Goal: Check status: Check status

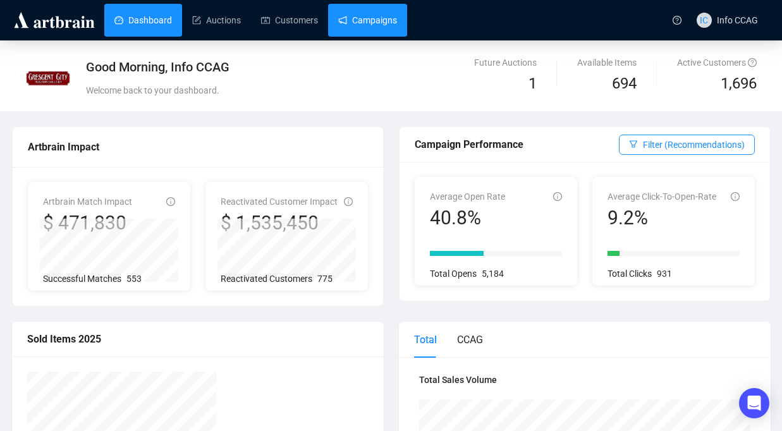
click at [385, 30] on link "Campaigns" at bounding box center [367, 20] width 59 height 33
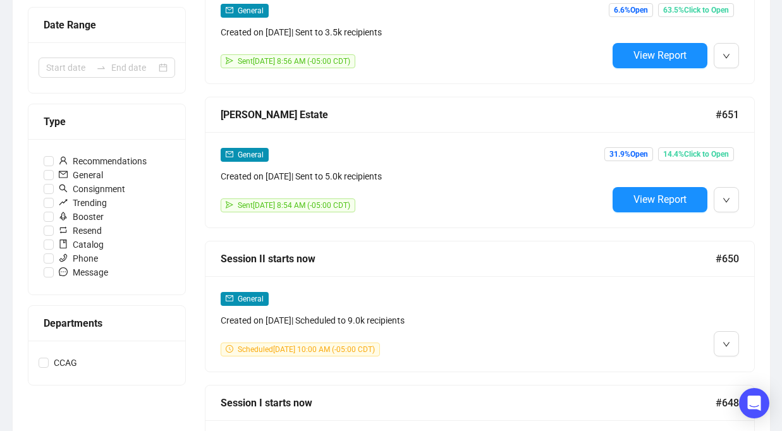
scroll to position [256, 0]
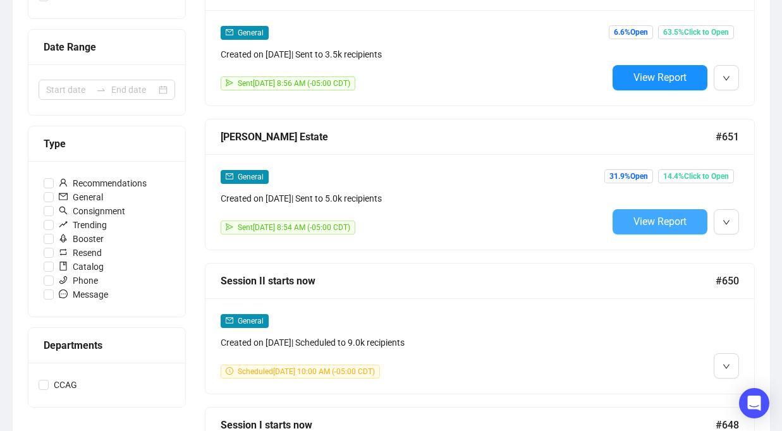
click at [624, 216] on button "View Report" at bounding box center [660, 221] width 95 height 25
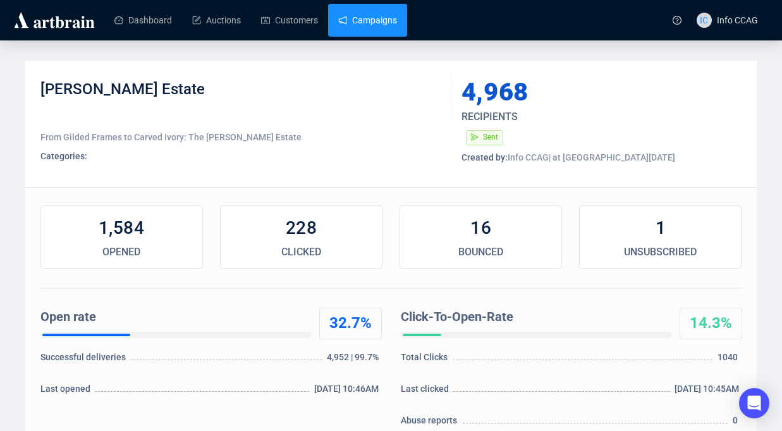
click at [366, 23] on link "Campaigns" at bounding box center [367, 20] width 59 height 33
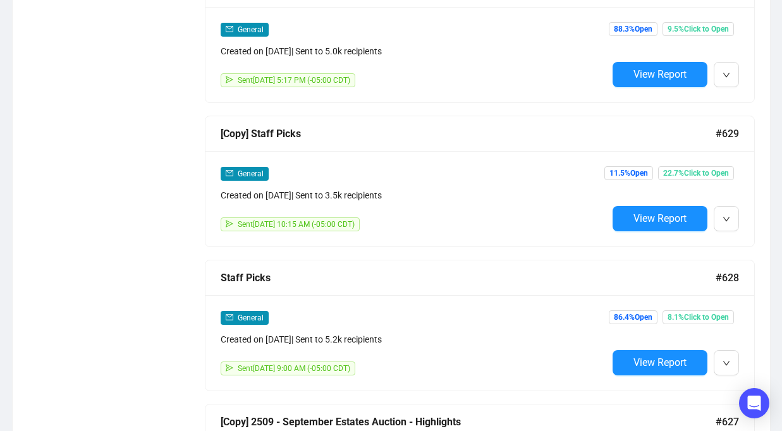
scroll to position [2996, 0]
